Goal: Task Accomplishment & Management: Manage account settings

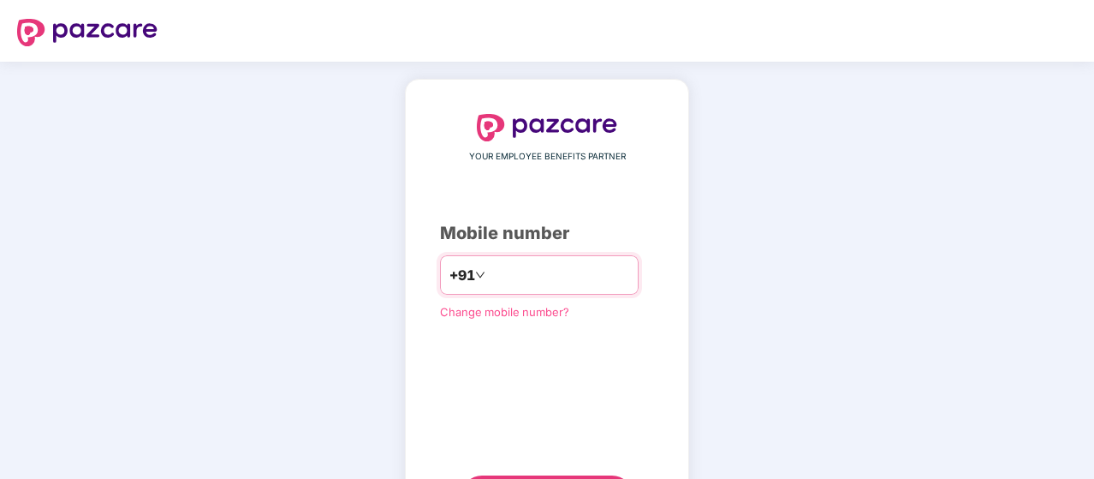
type input "**********"
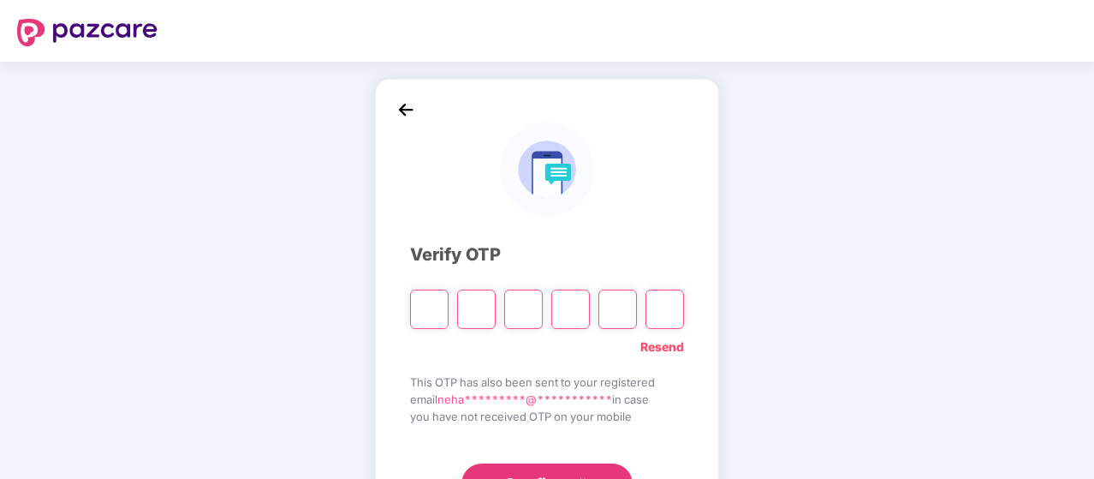
type input "*"
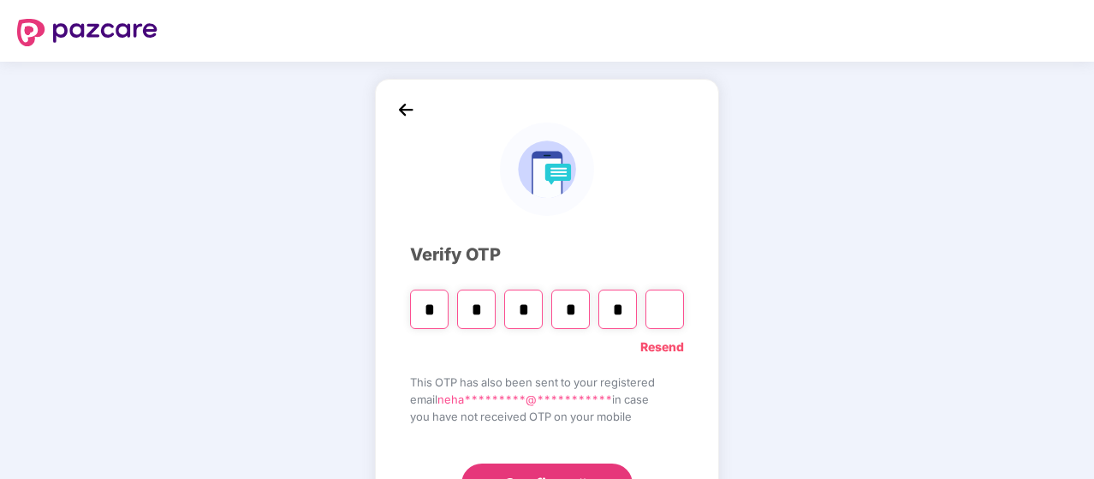
type input "*"
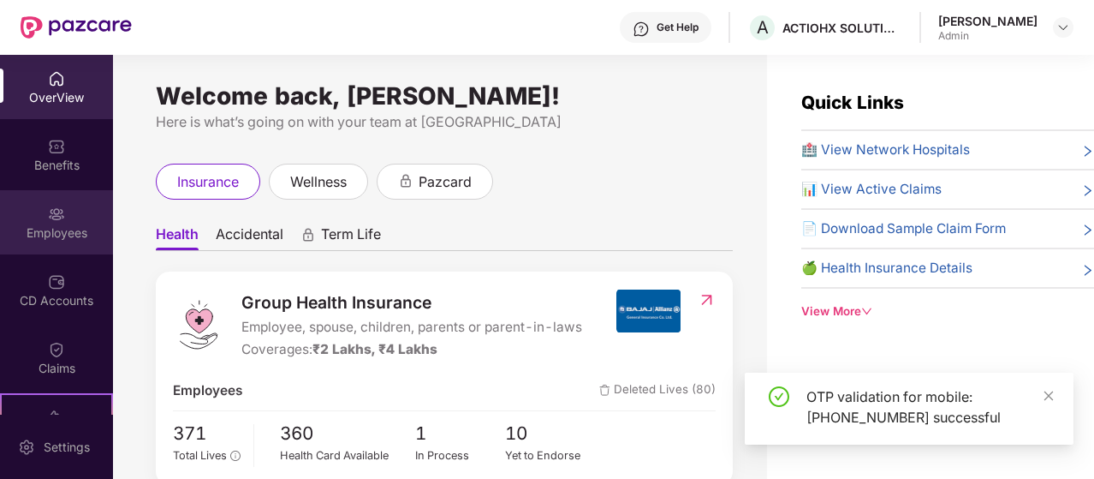
click at [39, 215] on div "Employees" at bounding box center [56, 222] width 113 height 64
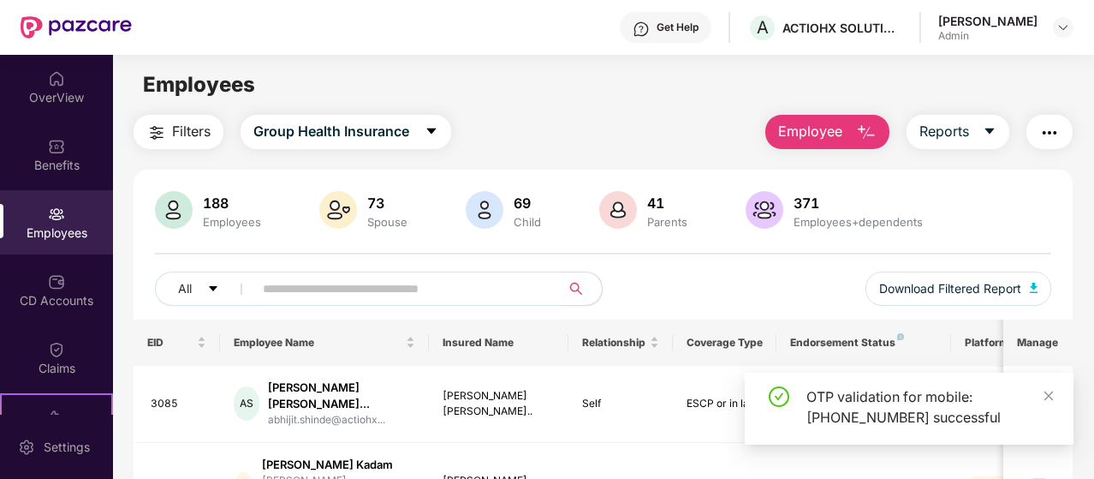
click at [366, 294] on input "text" at bounding box center [400, 289] width 275 height 26
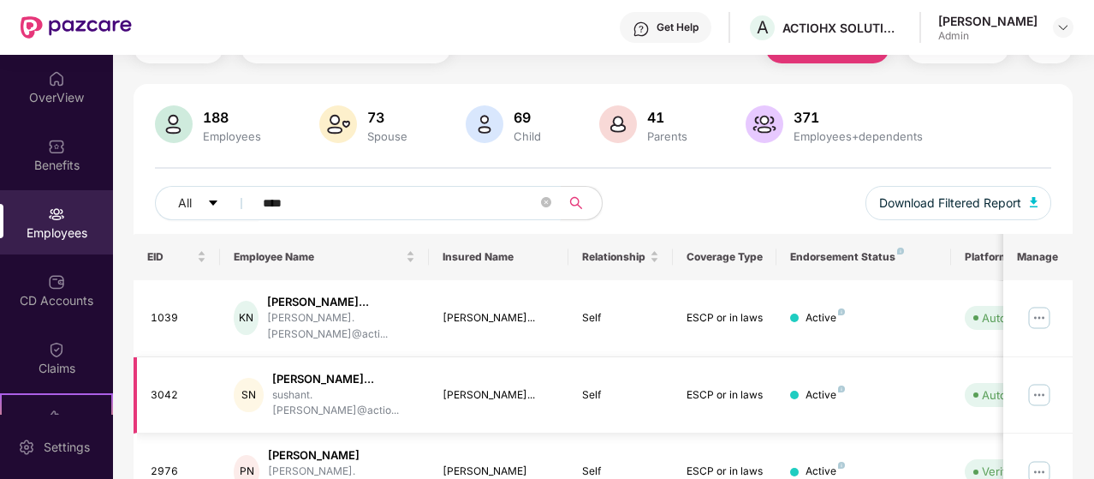
scroll to position [149, 0]
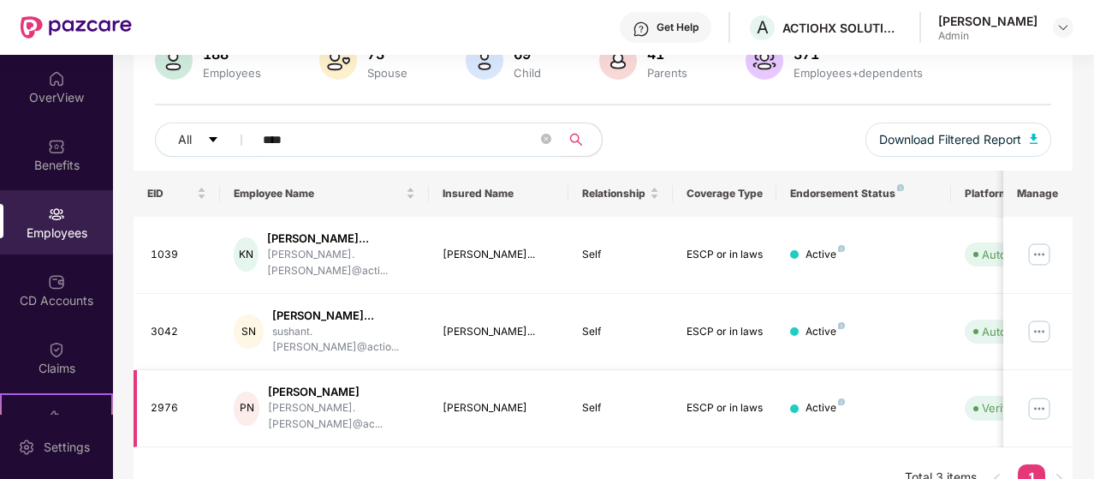
type input "****"
click at [1033, 395] on img at bounding box center [1039, 408] width 27 height 27
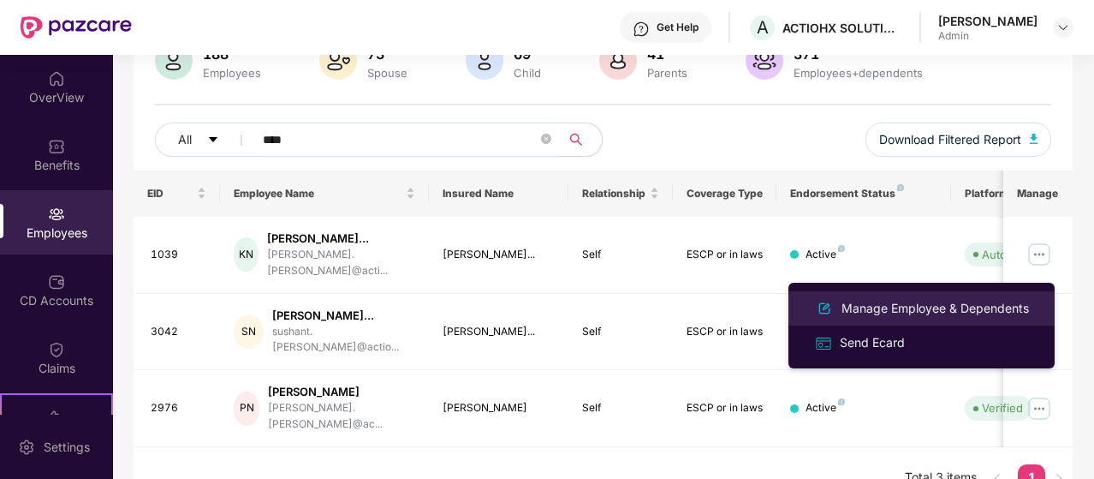
click at [903, 307] on div "Manage Employee & Dependents" at bounding box center [935, 308] width 194 height 19
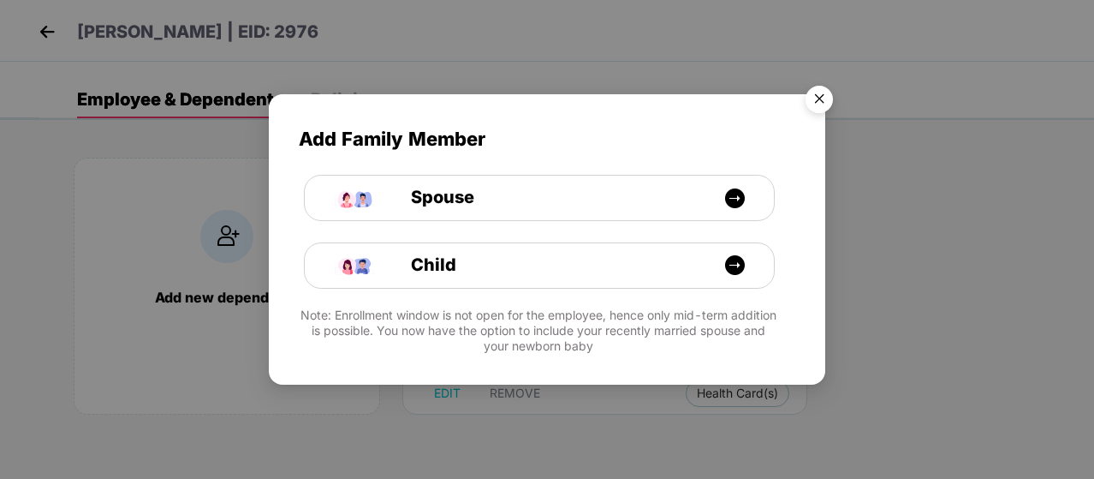
click at [819, 98] on img "Close" at bounding box center [819, 102] width 48 height 48
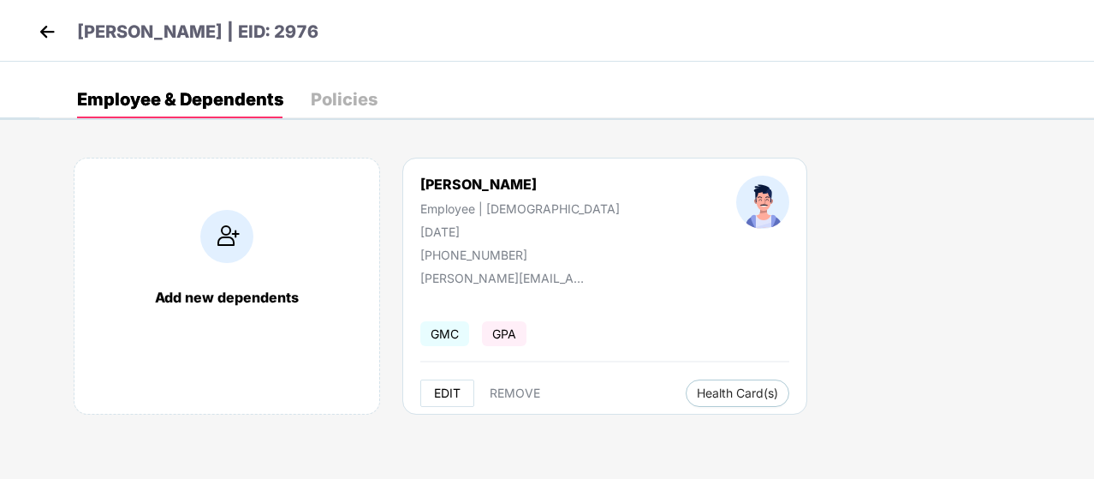
click at [452, 390] on span "EDIT" at bounding box center [447, 393] width 27 height 14
select select "****"
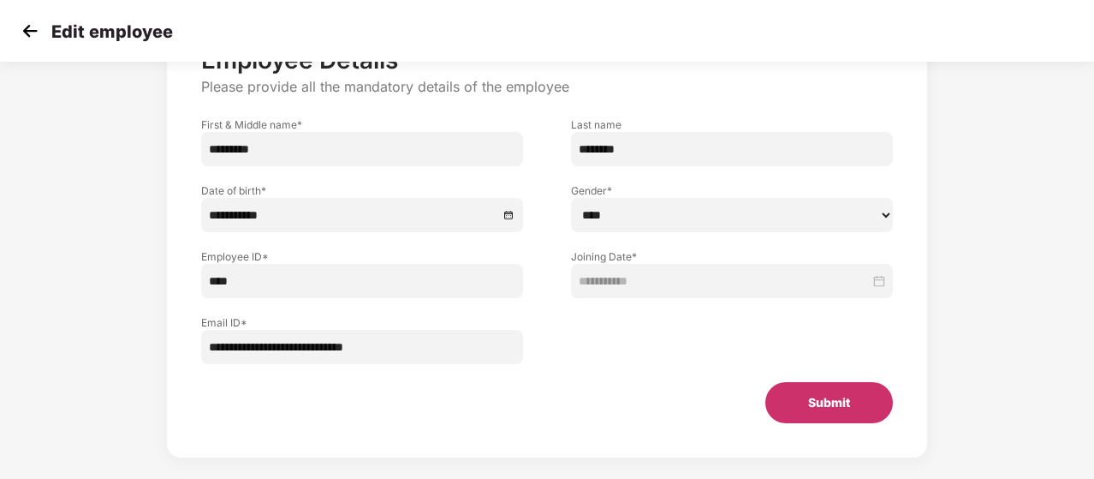
scroll to position [144, 0]
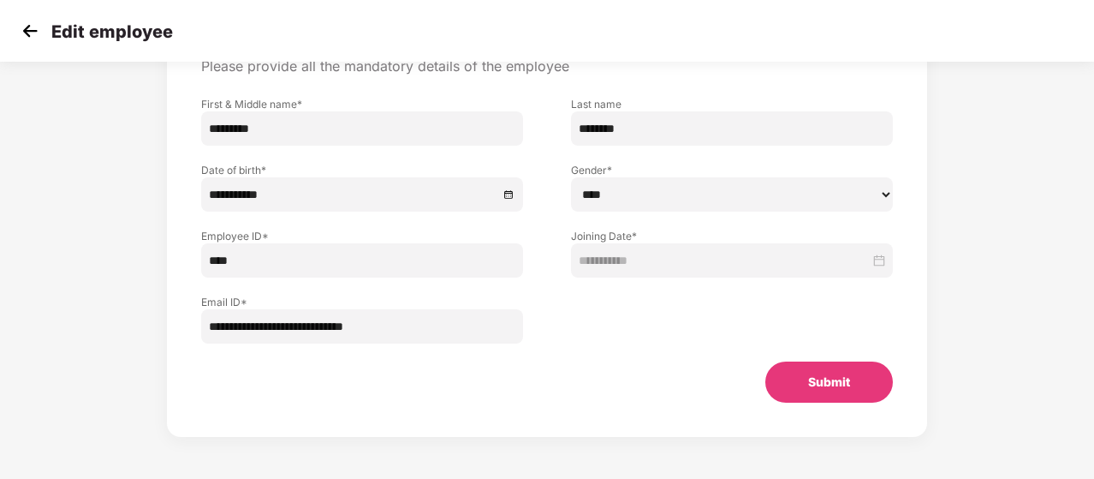
click at [31, 30] on img at bounding box center [30, 31] width 26 height 26
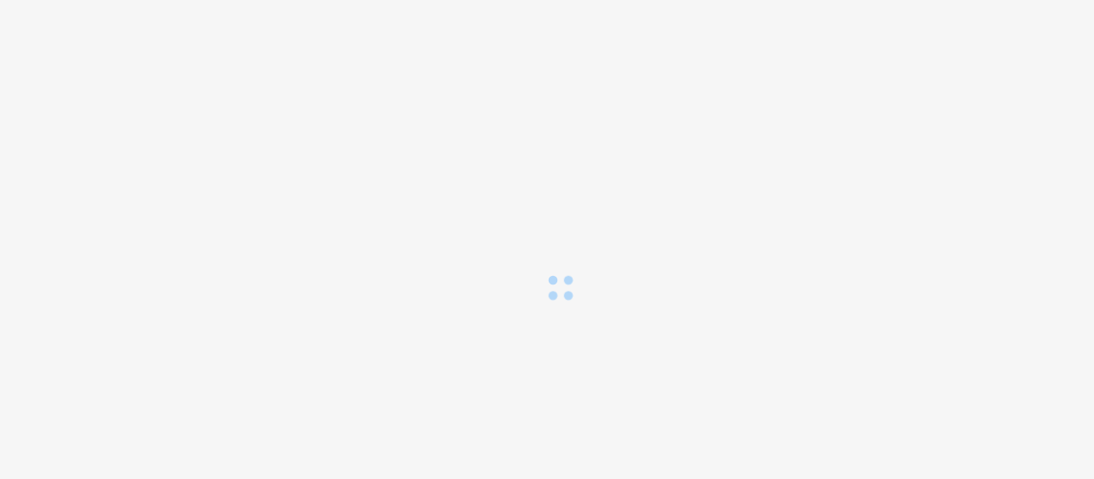
scroll to position [0, 0]
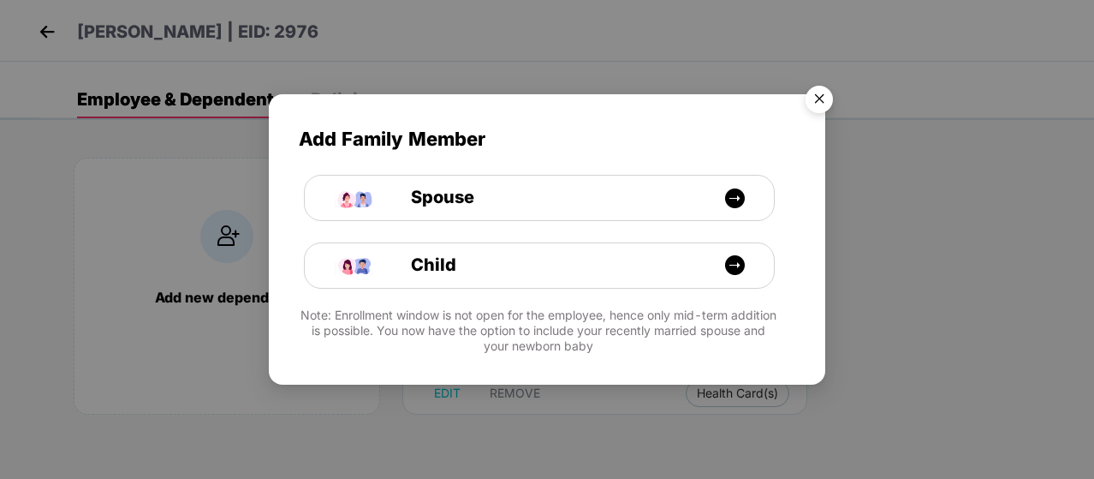
click at [820, 97] on img "Close" at bounding box center [819, 102] width 48 height 48
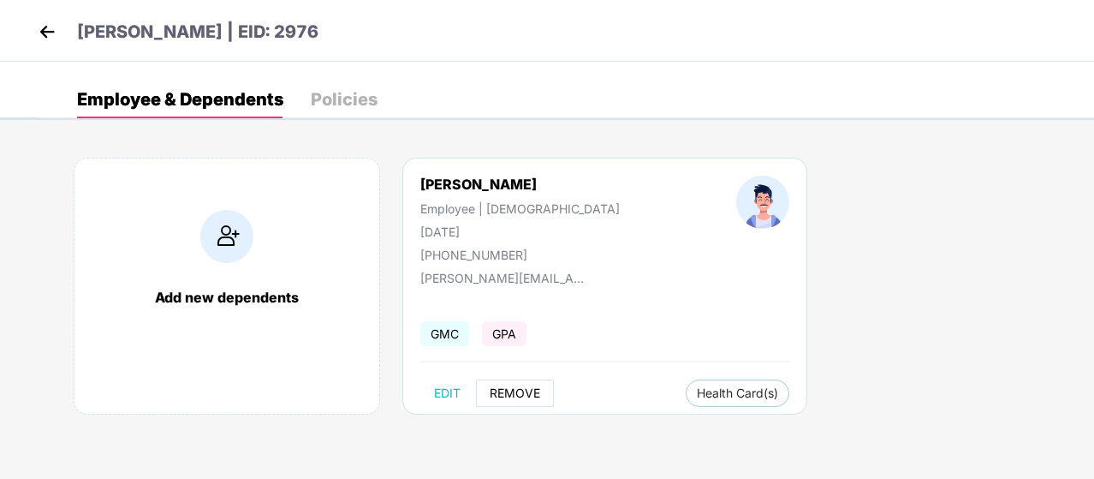
click at [502, 389] on span "REMOVE" at bounding box center [515, 393] width 51 height 14
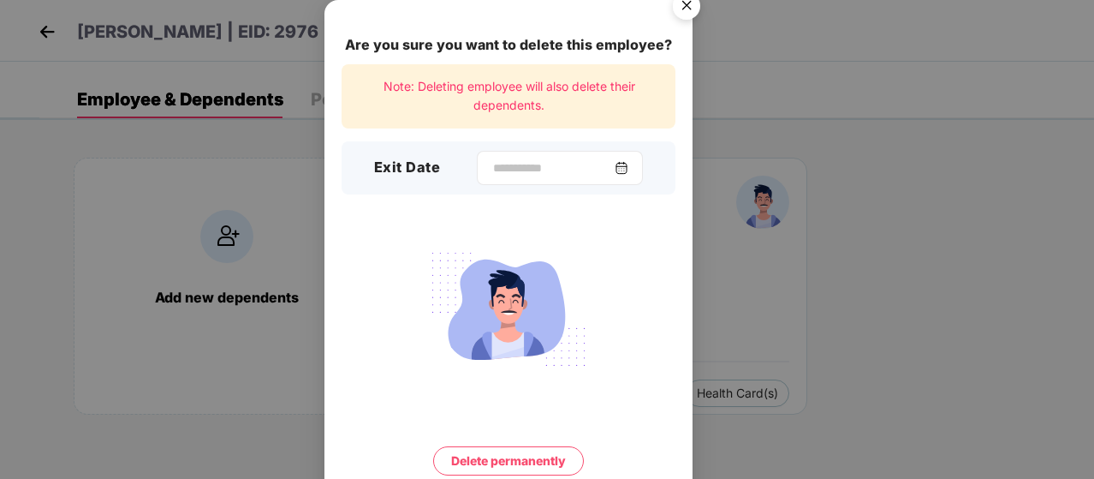
click at [500, 154] on div at bounding box center [560, 168] width 166 height 34
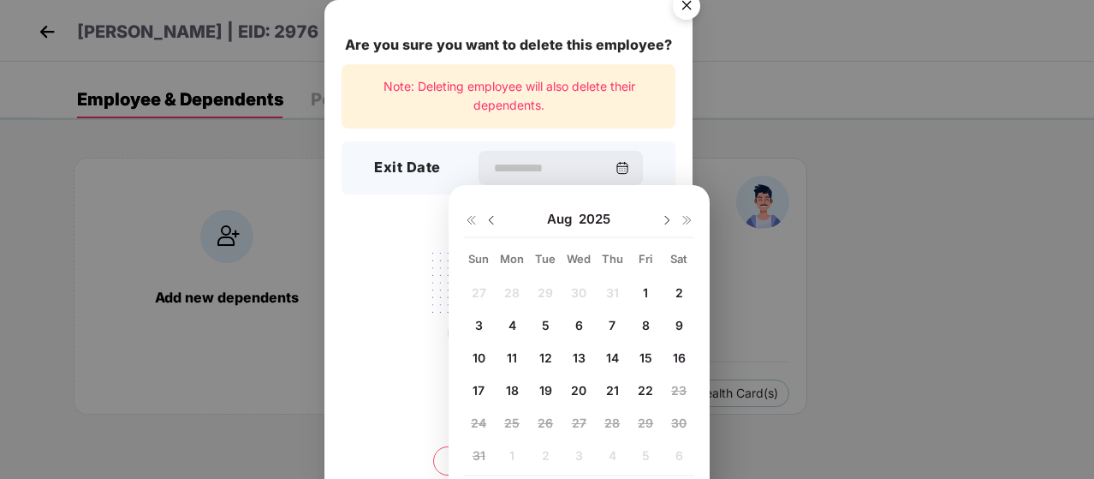
click at [509, 355] on span "11" at bounding box center [512, 357] width 10 height 15
type input "**********"
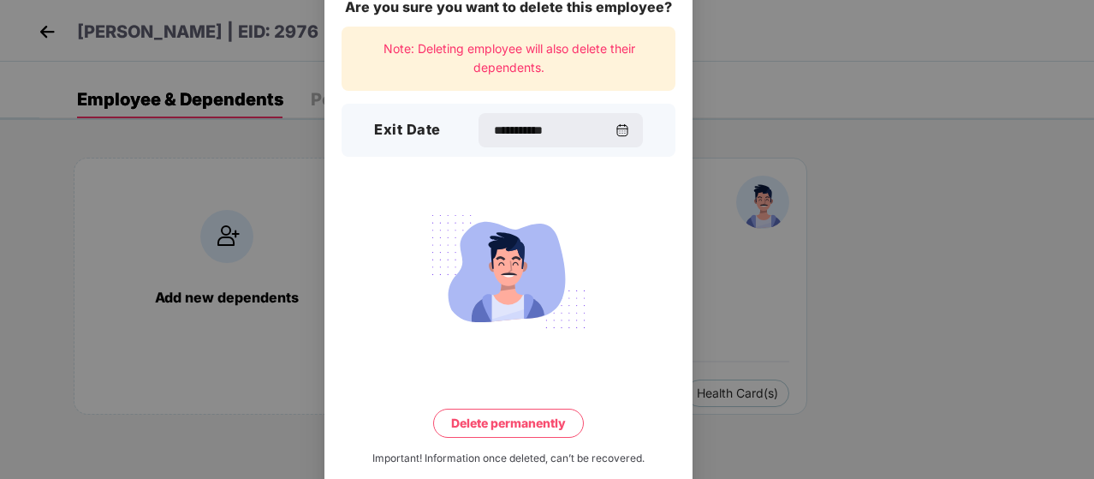
scroll to position [67, 0]
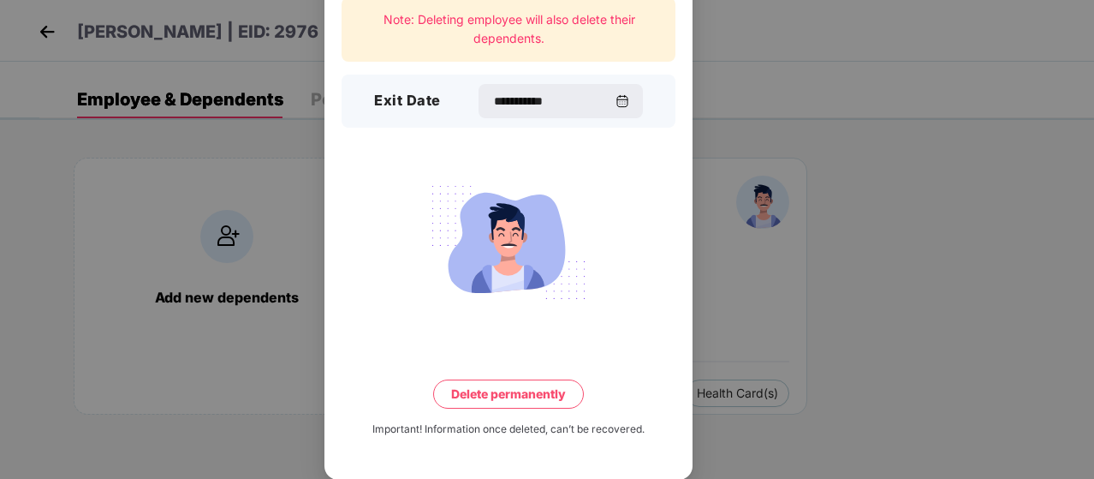
click at [514, 393] on button "Delete permanently" at bounding box center [508, 393] width 151 height 29
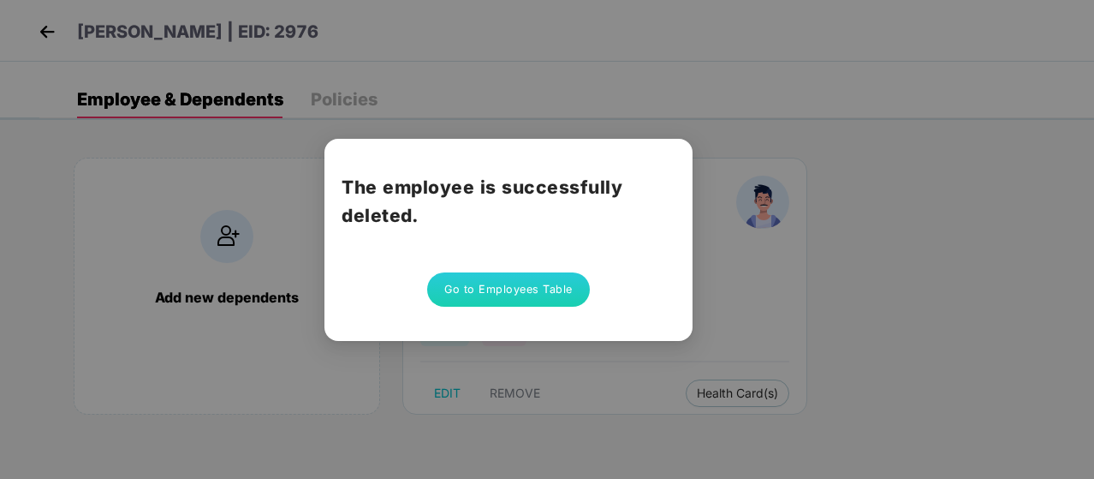
scroll to position [0, 0]
click at [515, 287] on button "Go to Employees Table" at bounding box center [508, 289] width 163 height 34
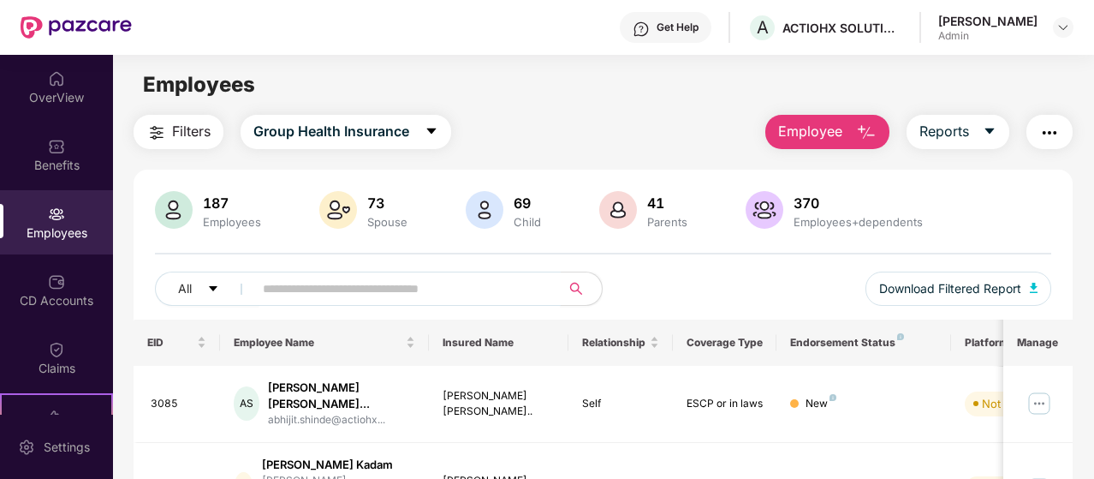
click at [444, 290] on input "text" at bounding box center [400, 289] width 275 height 26
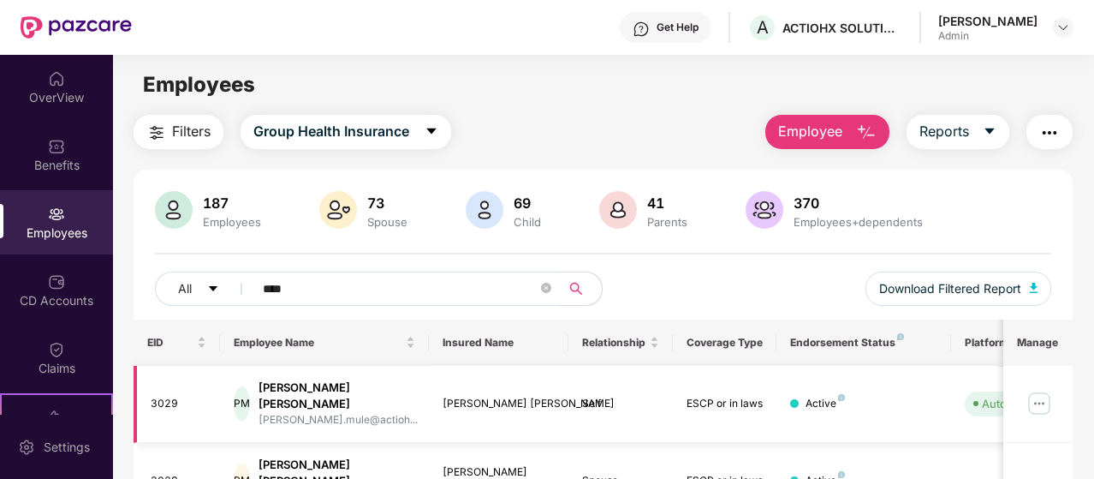
type input "****"
drag, startPoint x: 1039, startPoint y: 396, endPoint x: 1034, endPoint y: 404, distance: 10.0
click at [1039, 396] on img at bounding box center [1039, 403] width 27 height 27
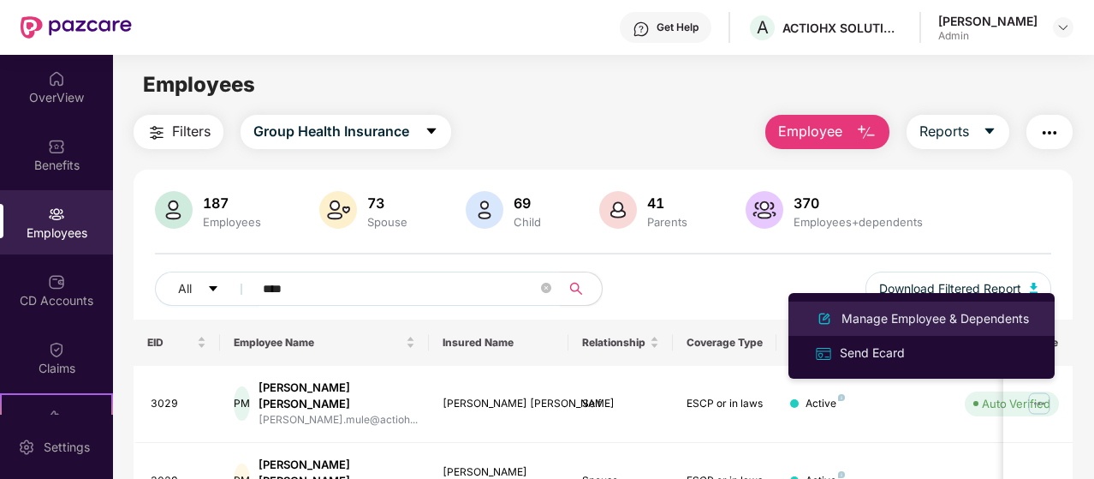
click at [893, 309] on div "Manage Employee & Dependents" at bounding box center [935, 318] width 194 height 19
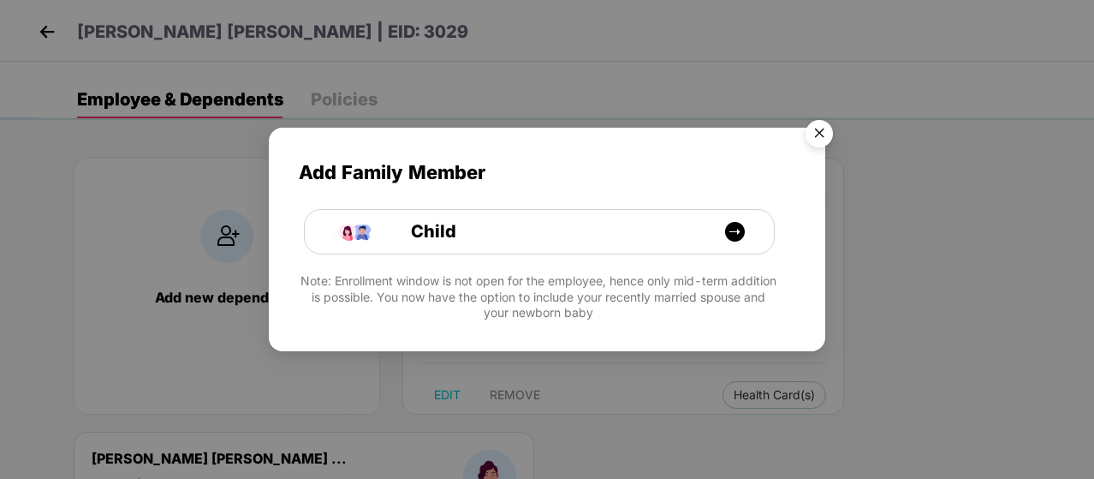
click at [823, 133] on img "Close" at bounding box center [819, 136] width 48 height 48
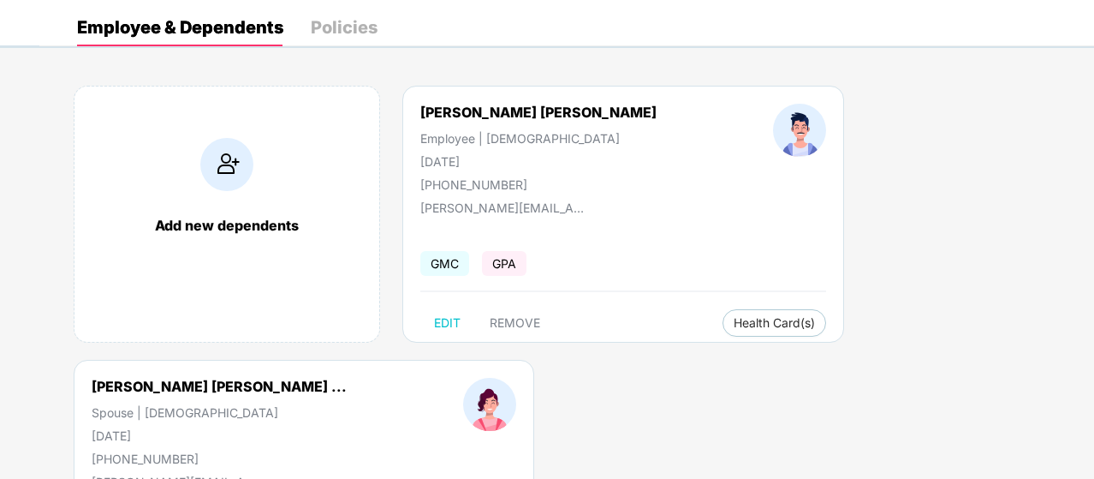
scroll to position [171, 0]
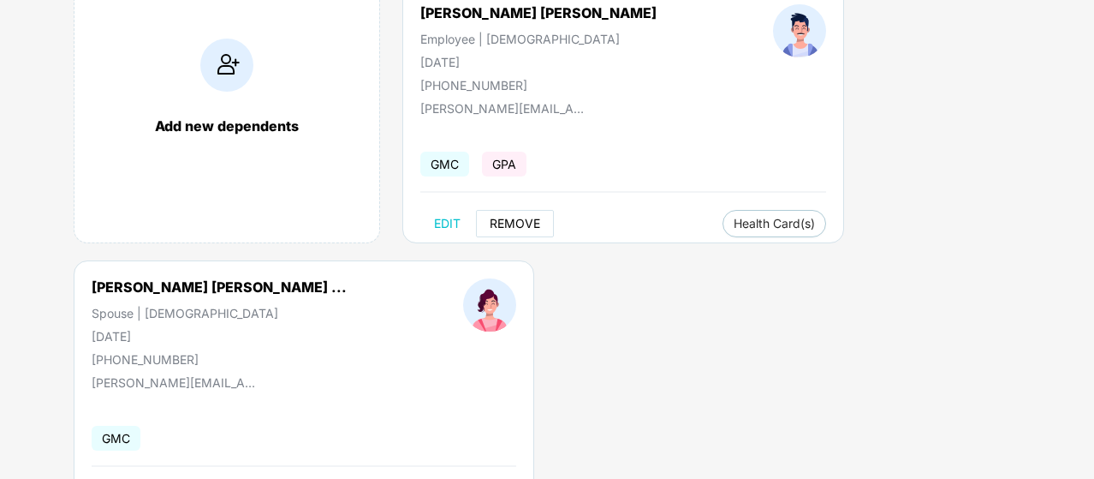
click at [503, 213] on button "REMOVE" at bounding box center [515, 223] width 78 height 27
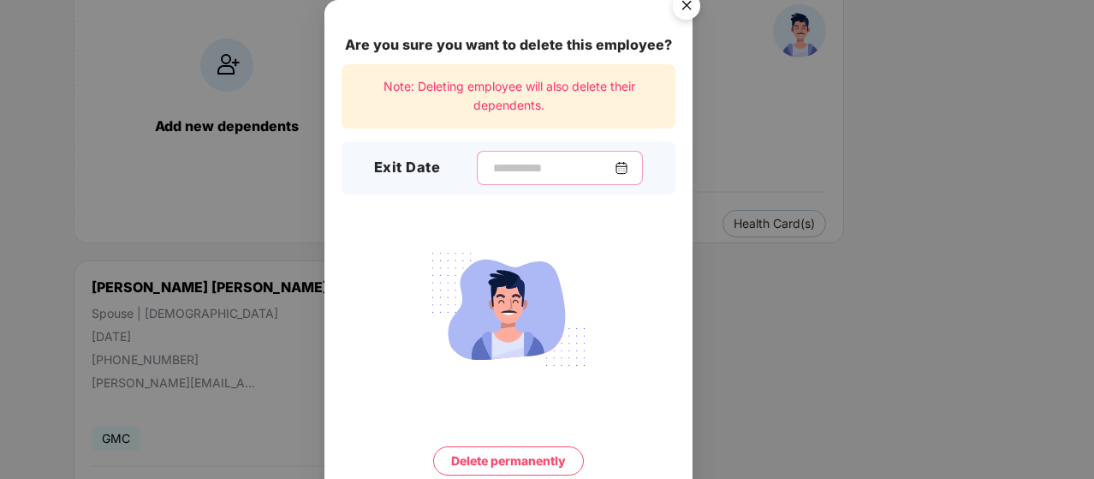
click at [516, 172] on input at bounding box center [552, 168] width 123 height 18
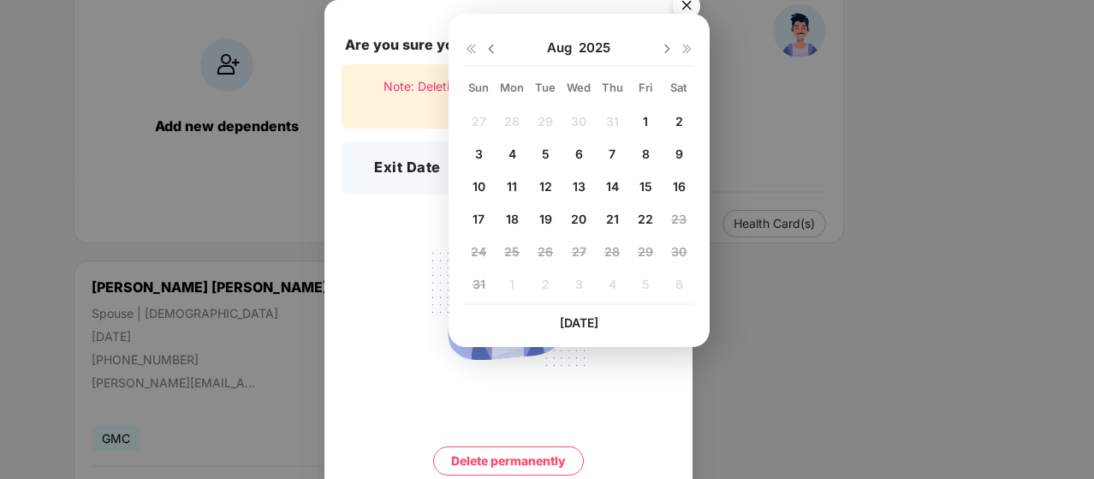
click at [615, 220] on span "21" at bounding box center [612, 218] width 13 height 15
type input "**********"
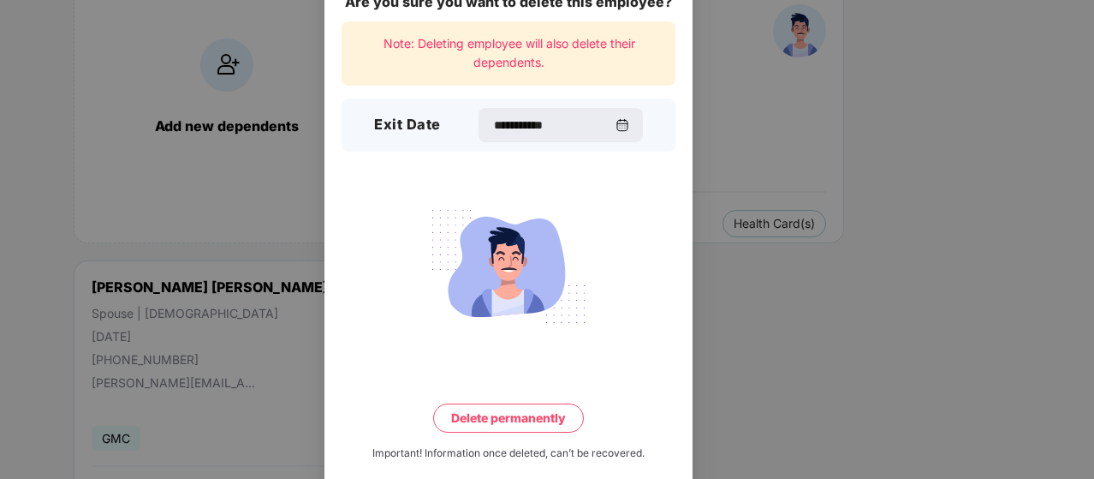
scroll to position [67, 0]
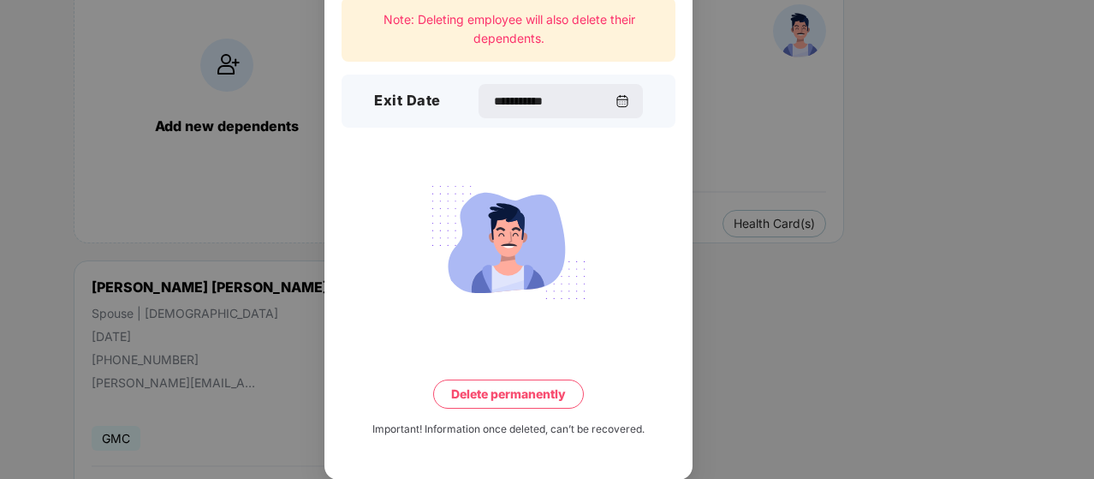
click at [491, 390] on button "Delete permanently" at bounding box center [508, 393] width 151 height 29
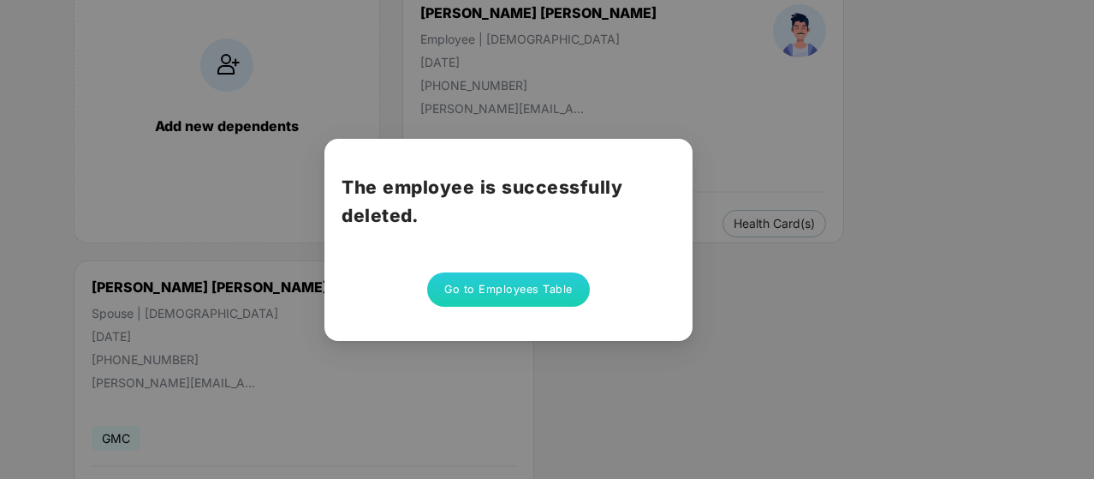
scroll to position [0, 0]
click at [548, 289] on button "Go to Employees Table" at bounding box center [508, 289] width 163 height 34
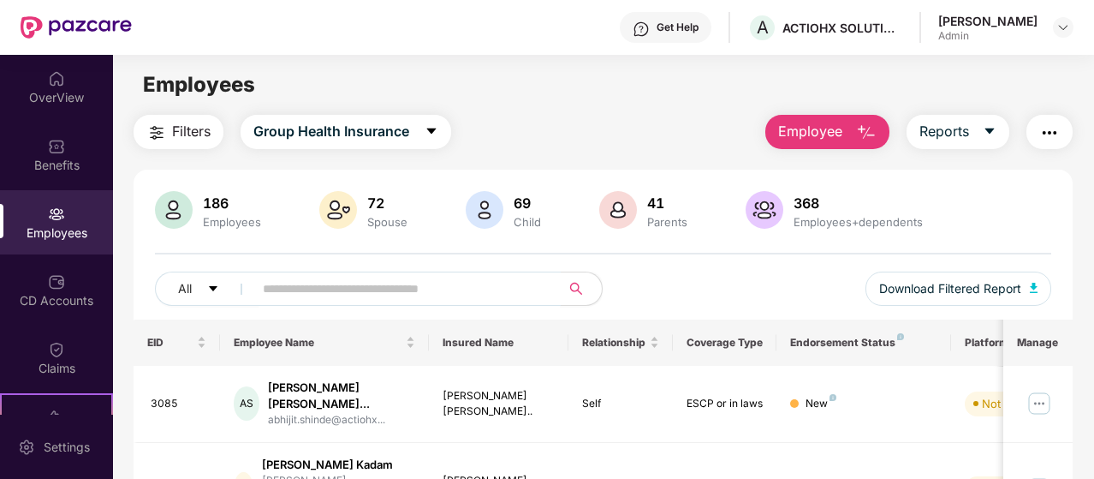
click at [360, 289] on input "text" at bounding box center [400, 289] width 275 height 26
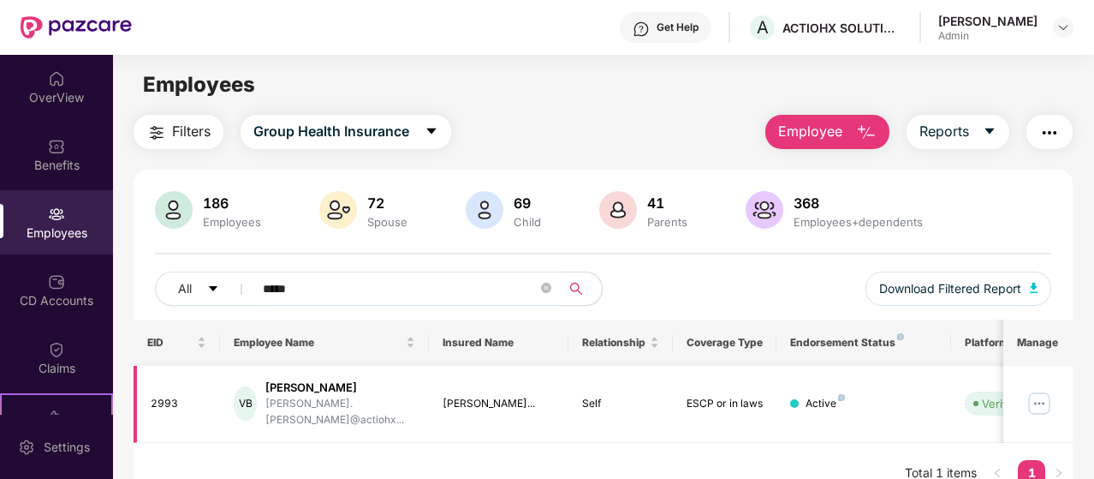
type input "*****"
click at [354, 403] on div "[PERSON_NAME].[PERSON_NAME]@actiohx..." at bounding box center [340, 412] width 150 height 33
click at [1039, 398] on img at bounding box center [1039, 403] width 27 height 27
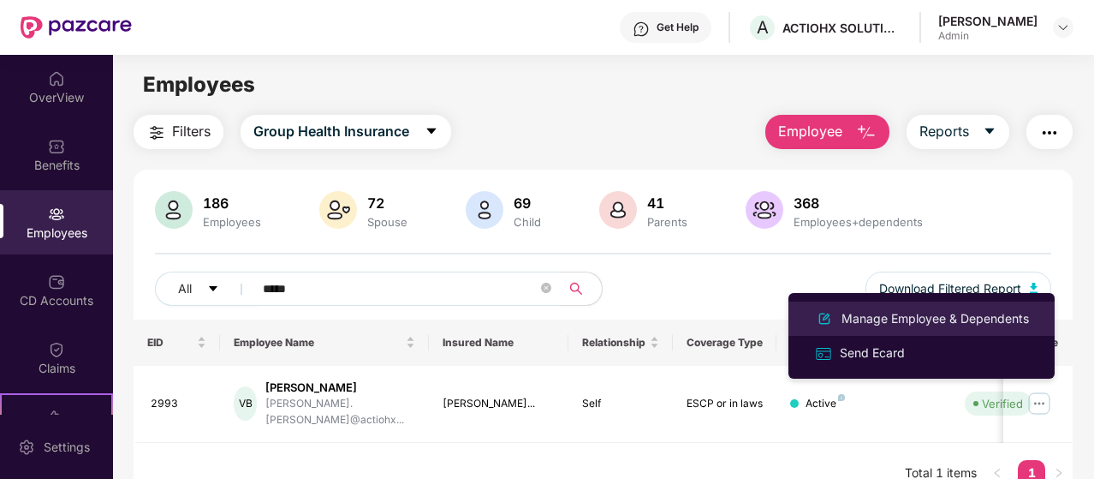
click at [983, 319] on div "Manage Employee & Dependents" at bounding box center [935, 318] width 194 height 19
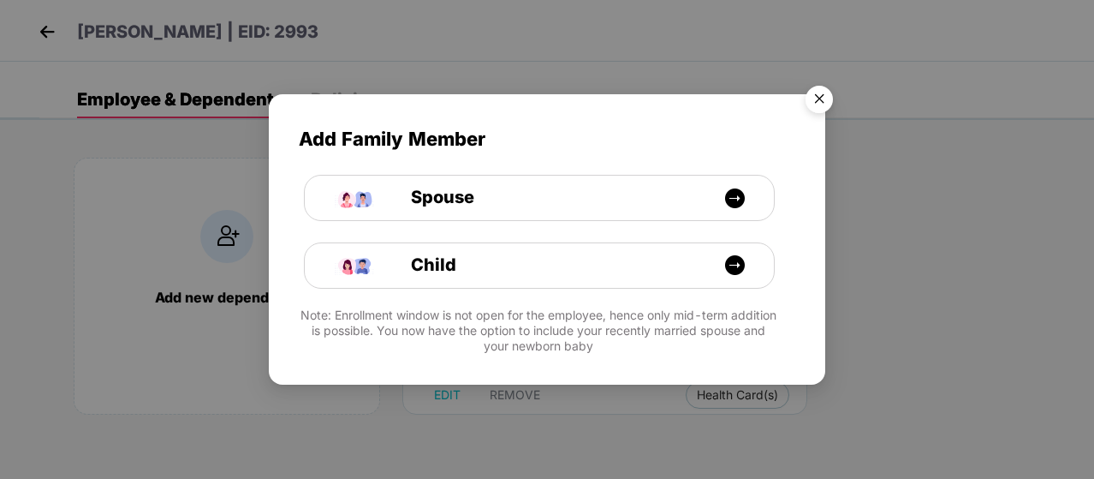
click at [824, 104] on img "Close" at bounding box center [819, 102] width 48 height 48
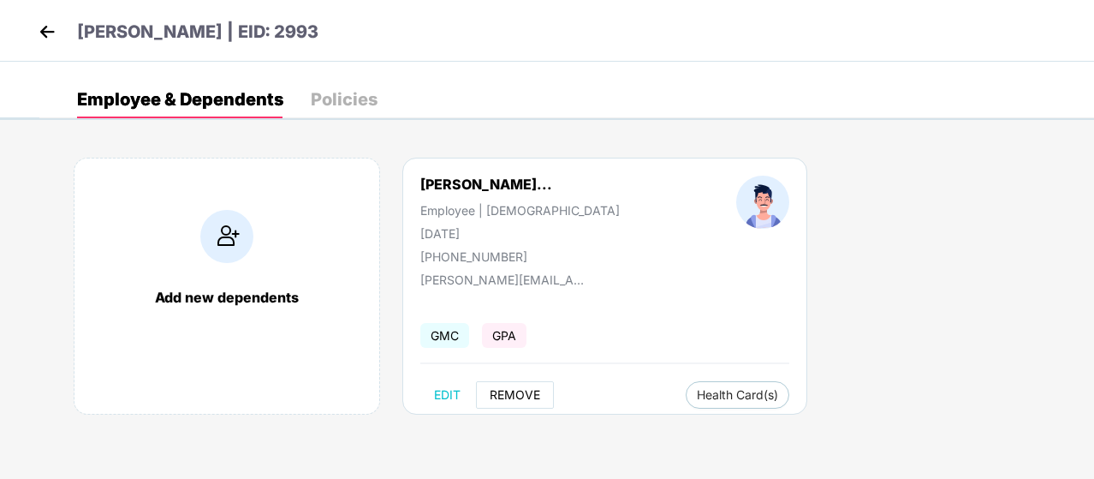
click at [496, 396] on span "REMOVE" at bounding box center [515, 395] width 51 height 14
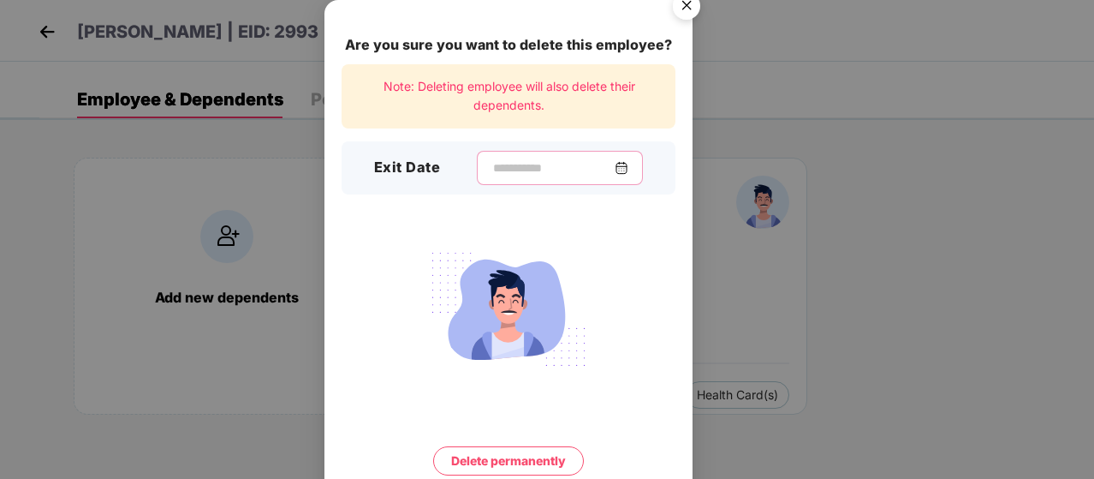
click at [587, 170] on input at bounding box center [552, 168] width 123 height 18
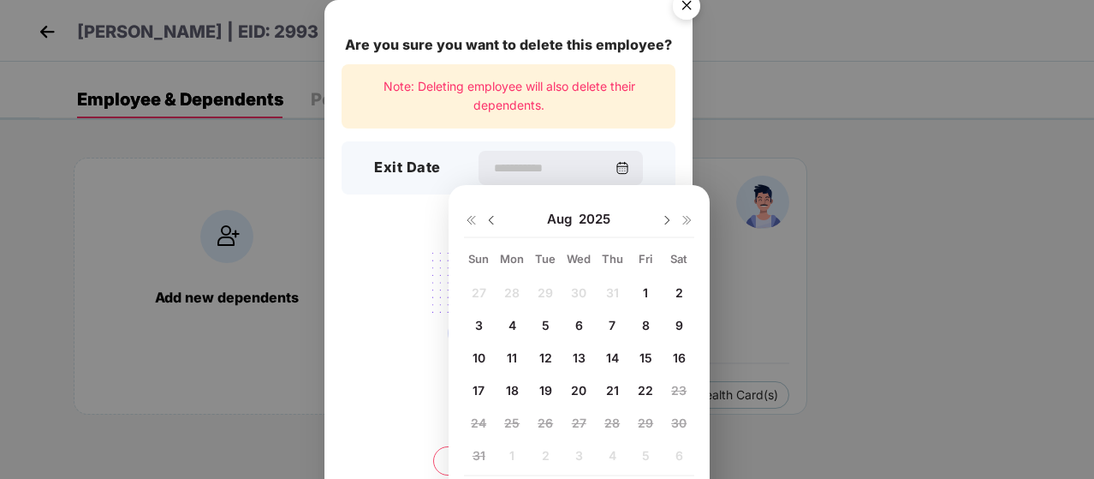
click at [611, 389] on span "21" at bounding box center [612, 390] width 13 height 15
type input "**********"
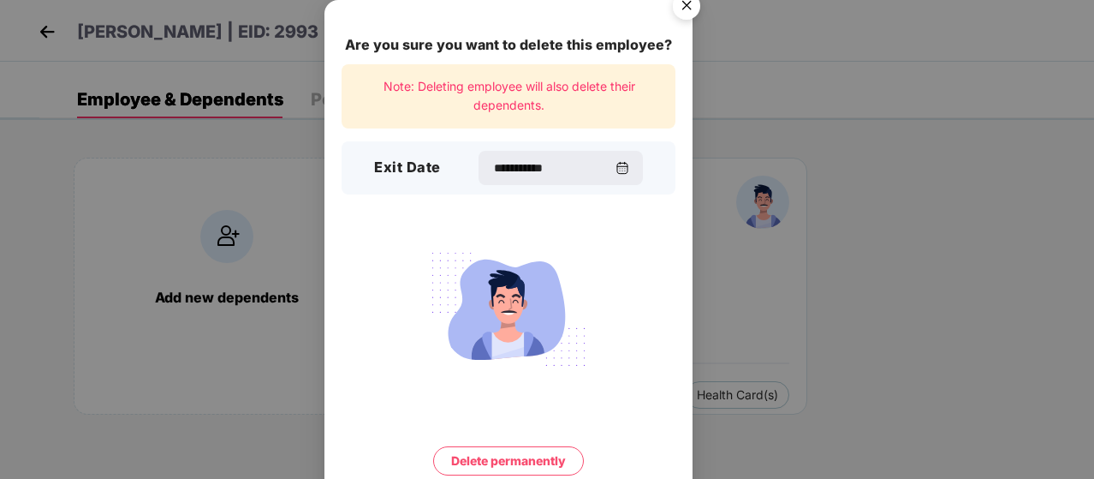
click at [506, 454] on button "Delete permanently" at bounding box center [508, 460] width 151 height 29
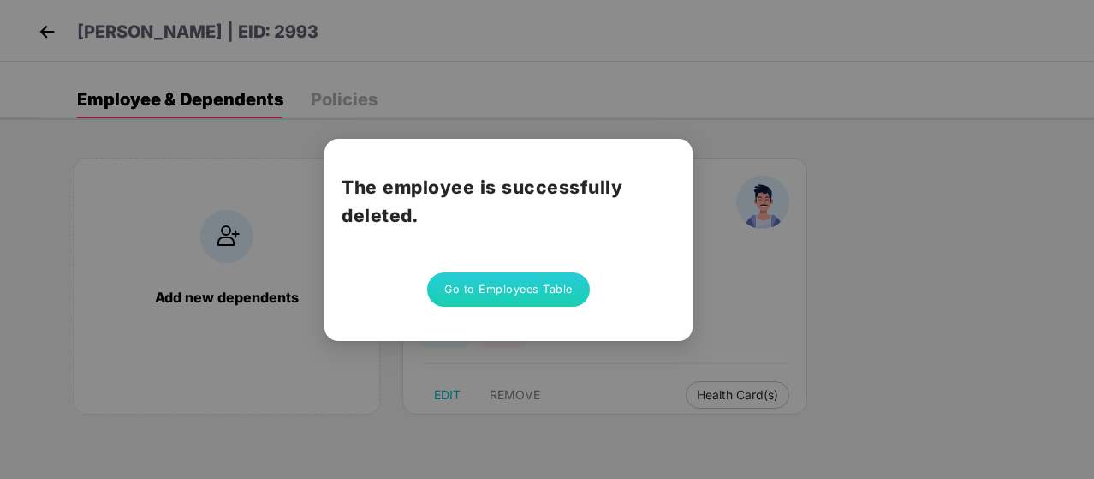
click at [551, 275] on button "Go to Employees Table" at bounding box center [508, 289] width 163 height 34
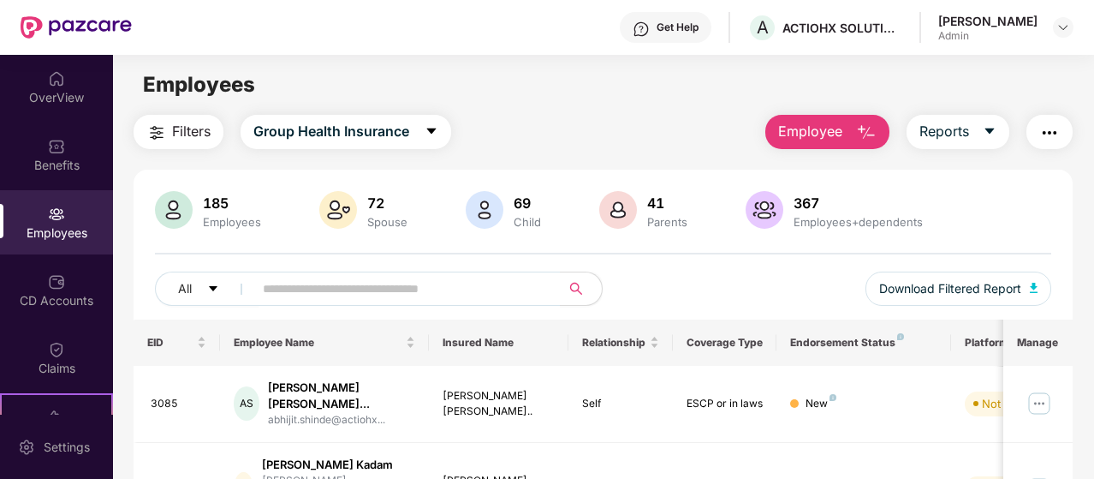
click at [56, 224] on div "Employees" at bounding box center [56, 232] width 113 height 17
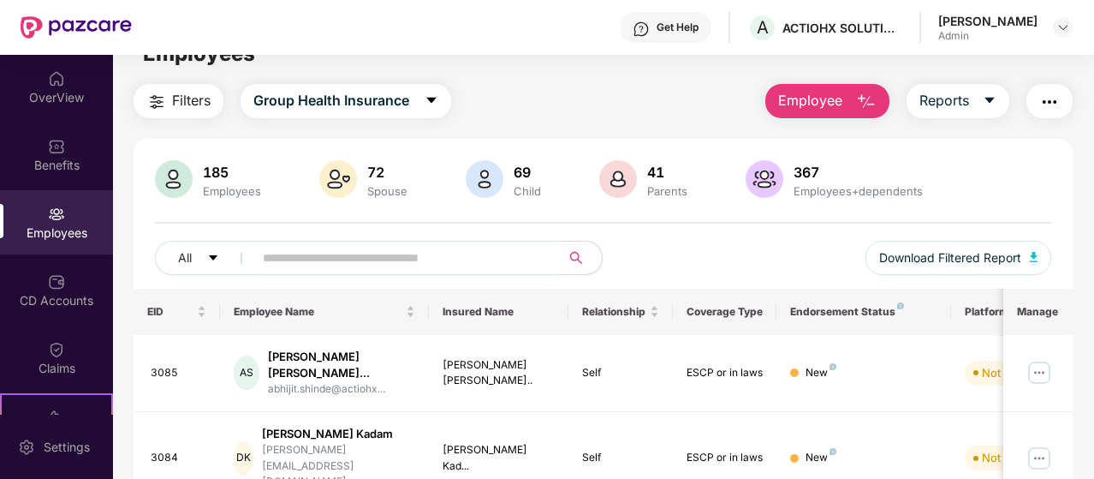
scroll to position [28, 0]
